Goal: Information Seeking & Learning: Understand process/instructions

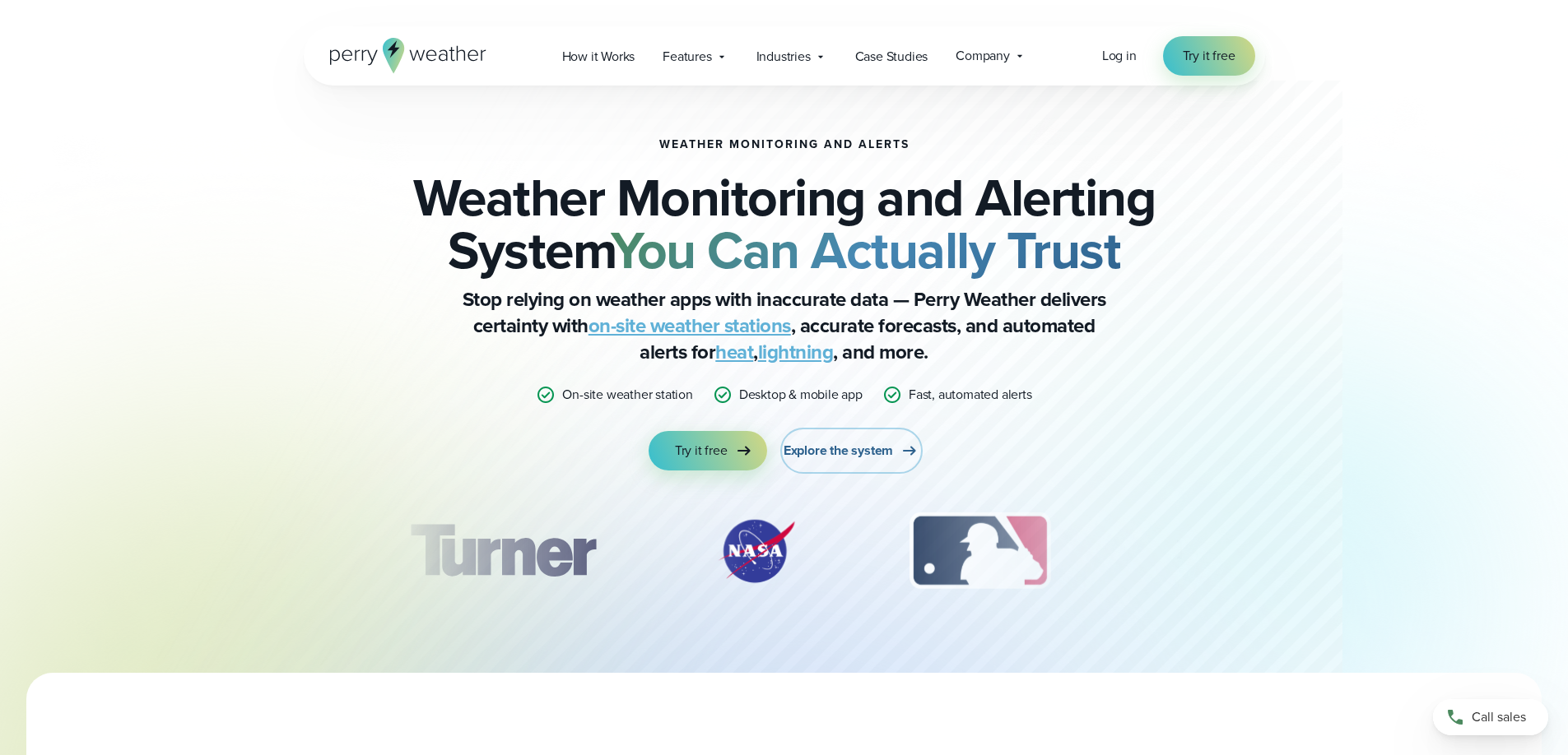
click at [879, 450] on span "Explore the system" at bounding box center [837, 451] width 109 height 20
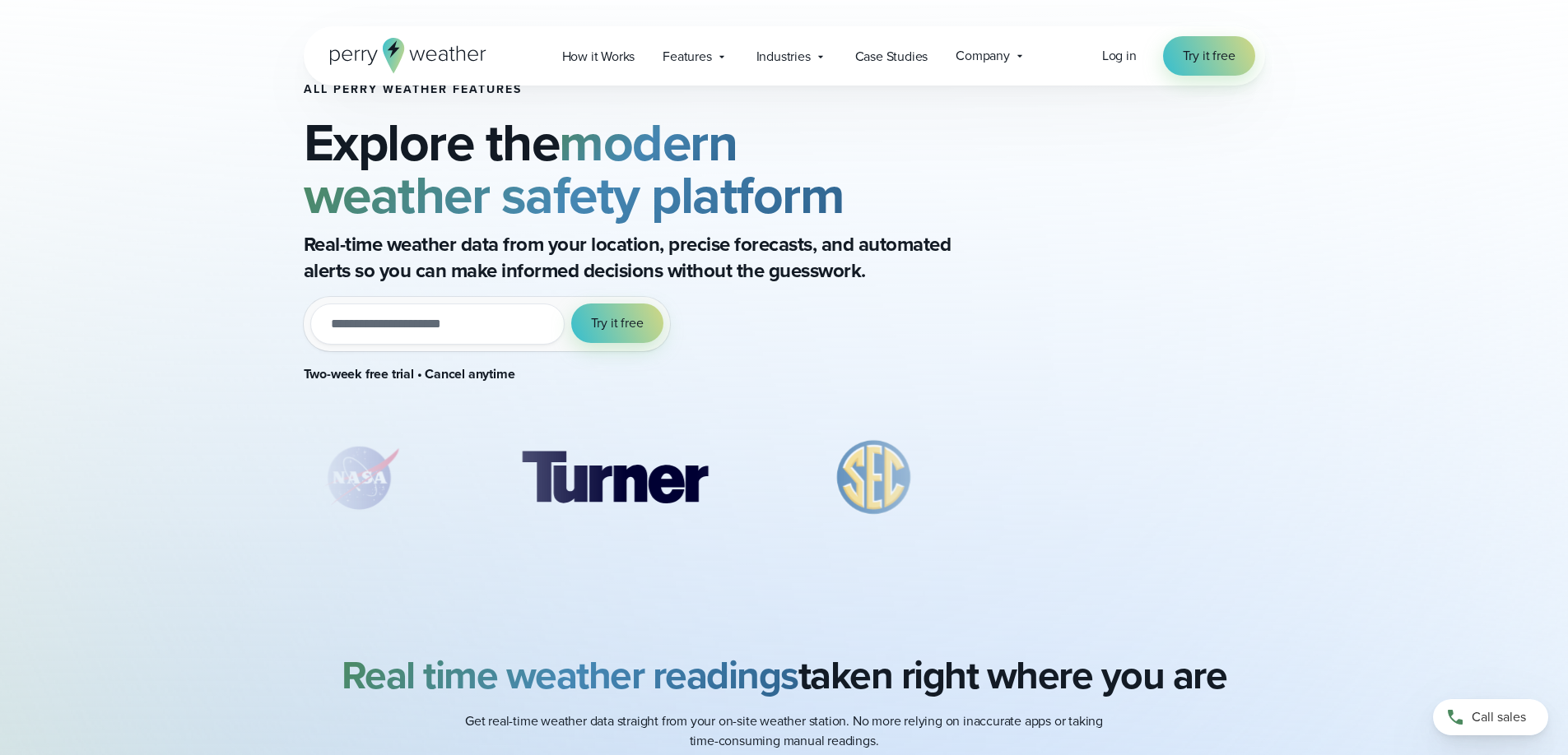
scroll to position [164, 0]
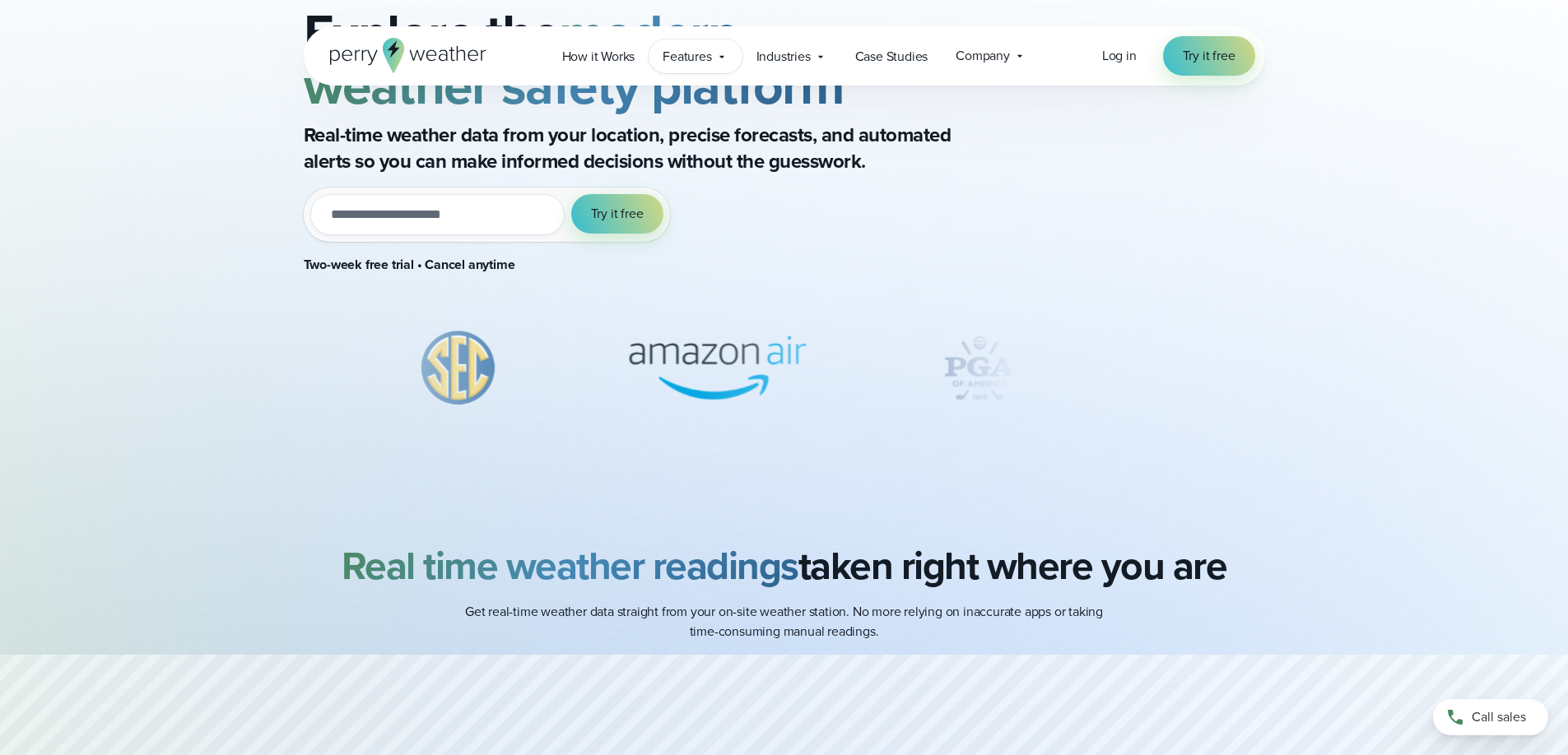
click at [698, 57] on span "Features" at bounding box center [686, 57] width 48 height 20
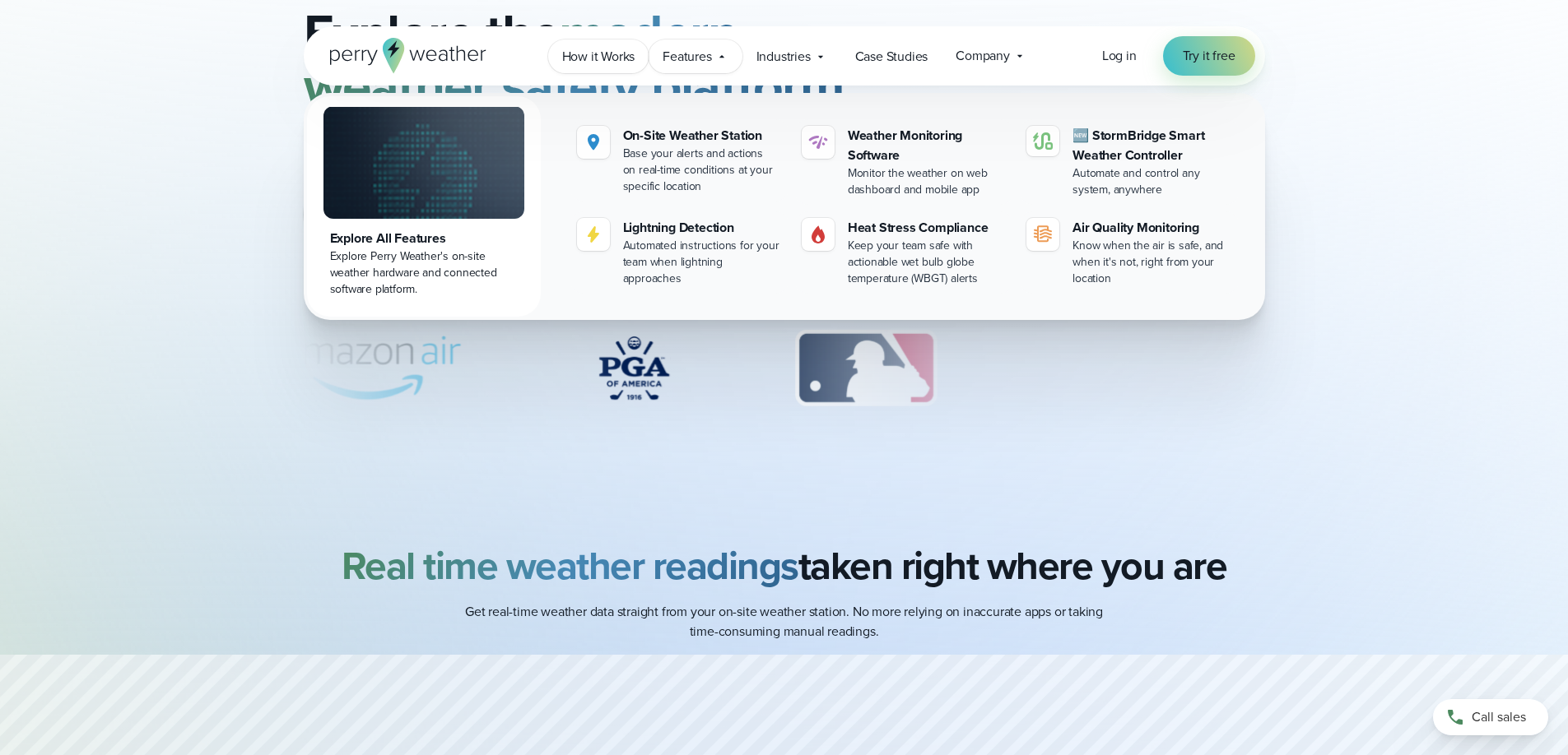
click at [596, 52] on span "How it Works" at bounding box center [599, 57] width 73 height 20
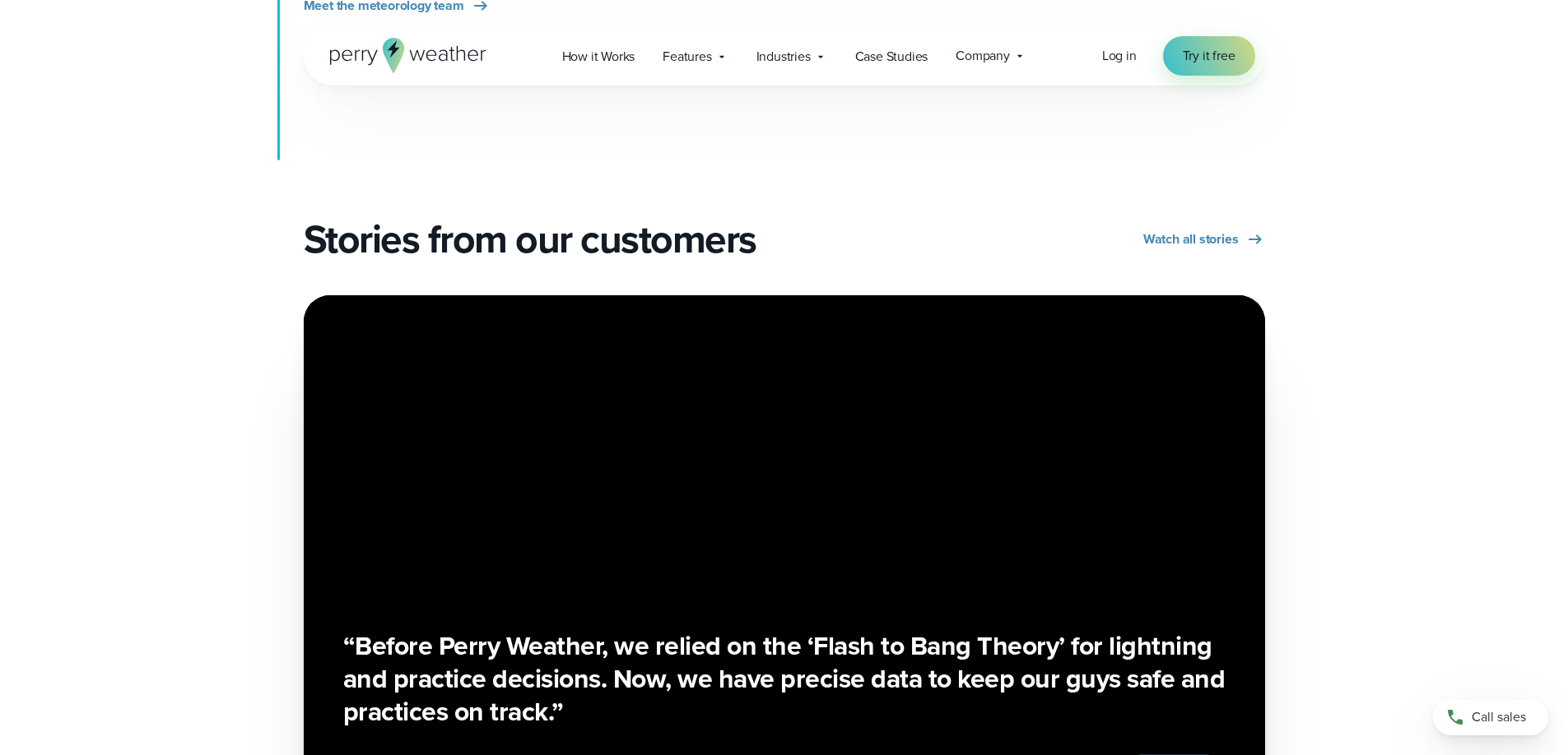
scroll to position [2221, 0]
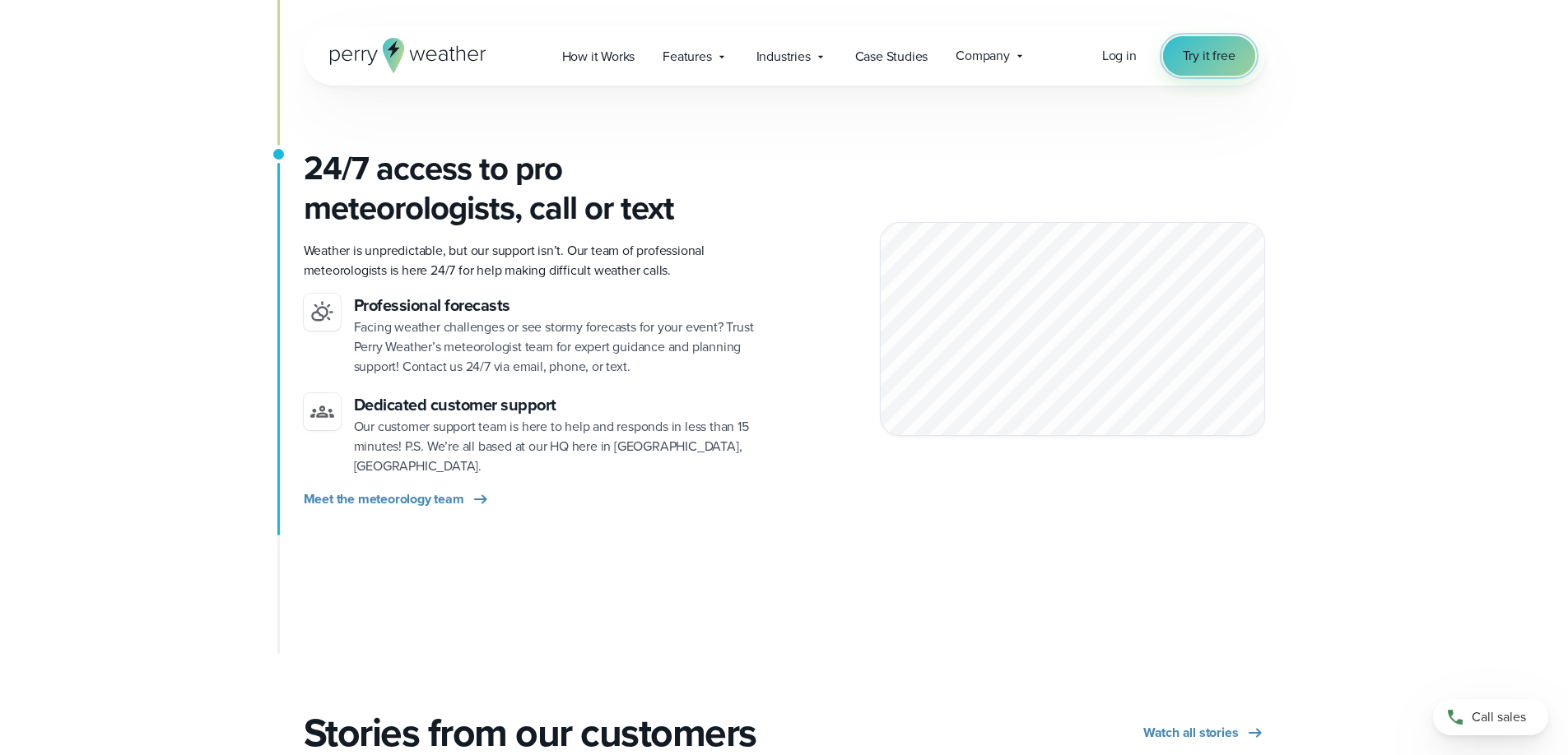
click at [1218, 55] on span "Try it free" at bounding box center [1209, 56] width 52 height 20
